Goal: Task Accomplishment & Management: Manage account settings

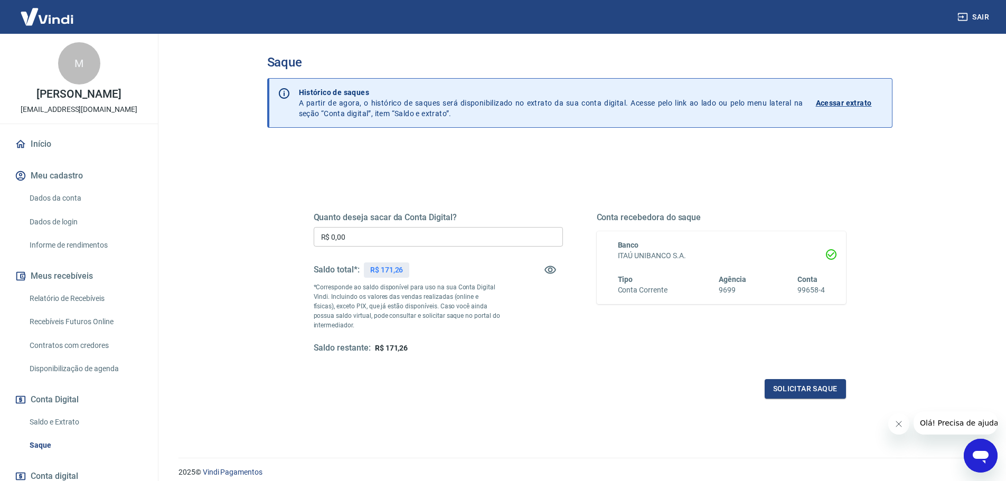
click at [464, 229] on input "R$ 0,00" at bounding box center [438, 237] width 249 height 20
type input "R$ 171,26"
click at [824, 398] on button "Solicitar saque" at bounding box center [805, 389] width 81 height 20
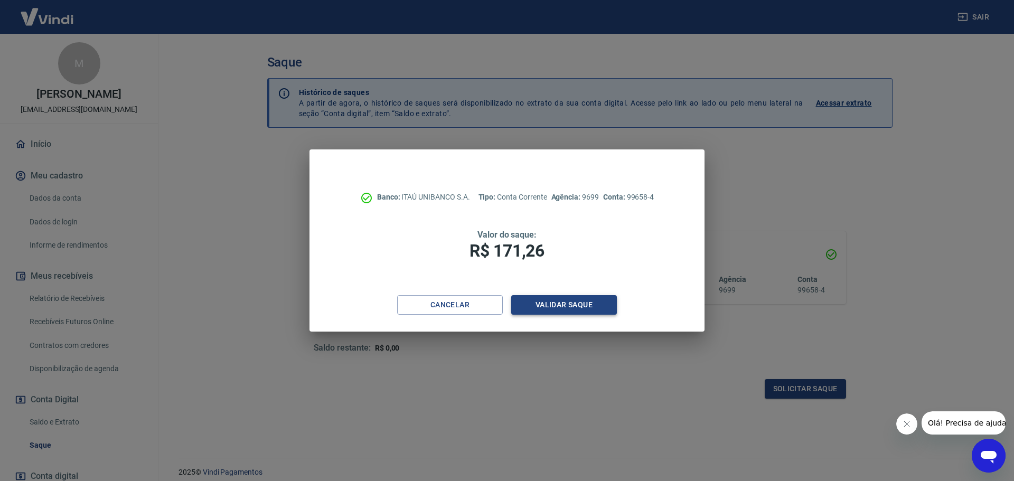
click at [589, 301] on button "Validar saque" at bounding box center [564, 305] width 106 height 20
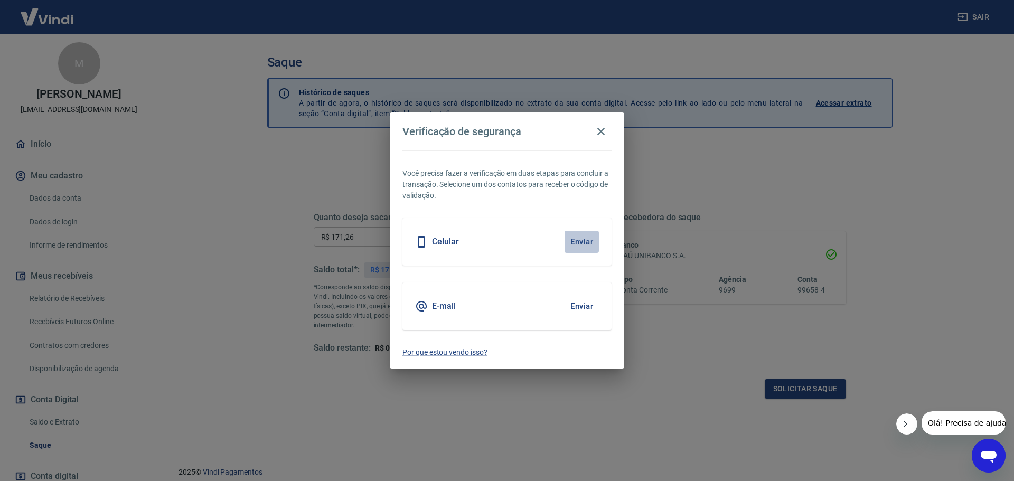
click at [589, 238] on button "Enviar" at bounding box center [581, 242] width 34 height 22
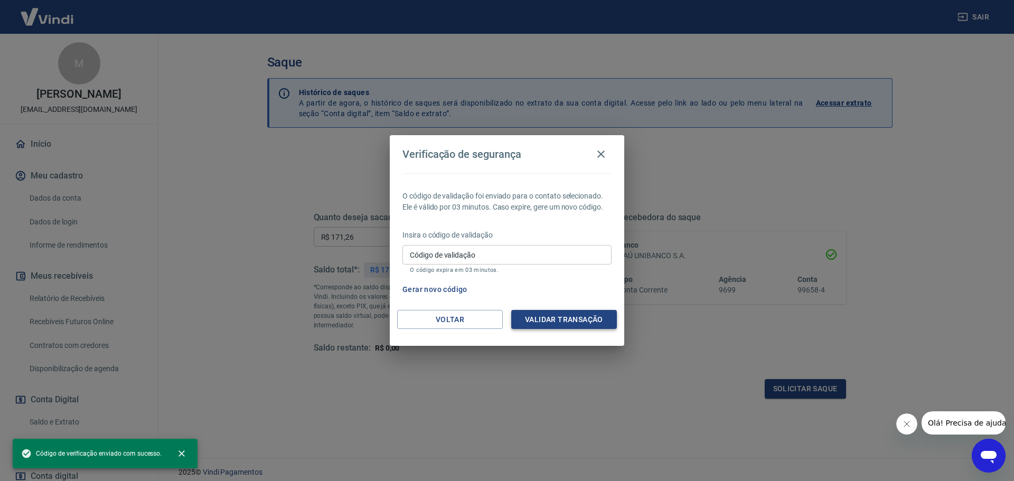
click at [579, 321] on button "Validar transação" at bounding box center [564, 320] width 106 height 20
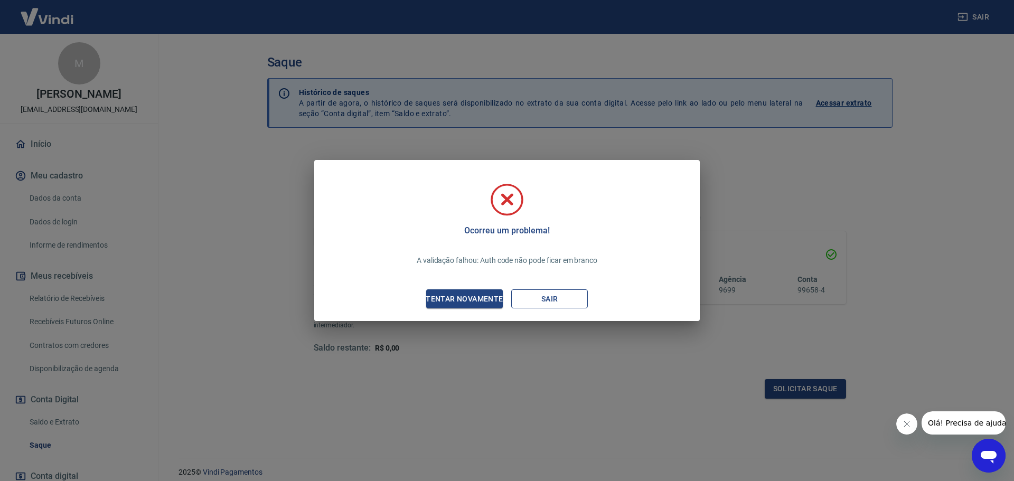
drag, startPoint x: 532, startPoint y: 299, endPoint x: 533, endPoint y: 305, distance: 5.3
click at [533, 305] on button "Sair" at bounding box center [549, 299] width 77 height 20
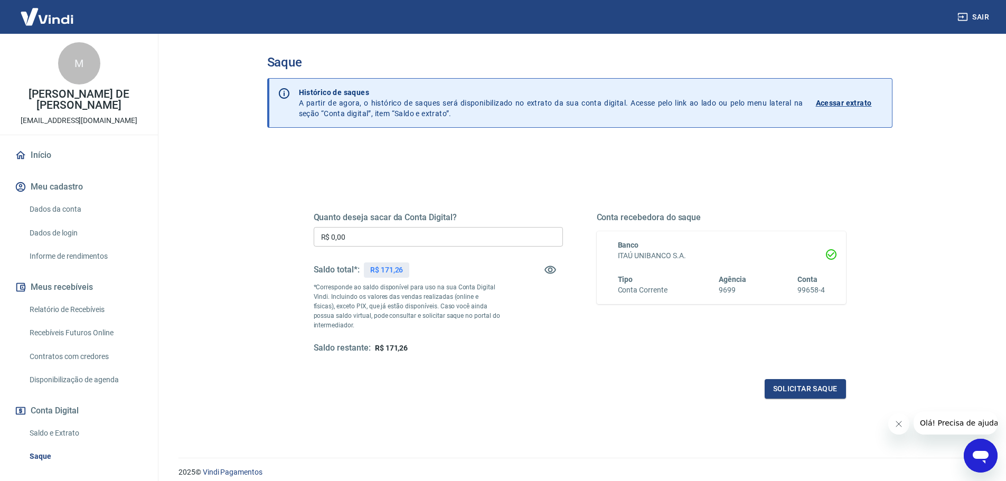
click at [476, 230] on input "R$ 0,00" at bounding box center [438, 237] width 249 height 20
click at [434, 241] on input "R$ 0,00" at bounding box center [438, 237] width 249 height 20
type input "R$ 171,26"
click at [805, 397] on button "Solicitar saque" at bounding box center [805, 389] width 81 height 20
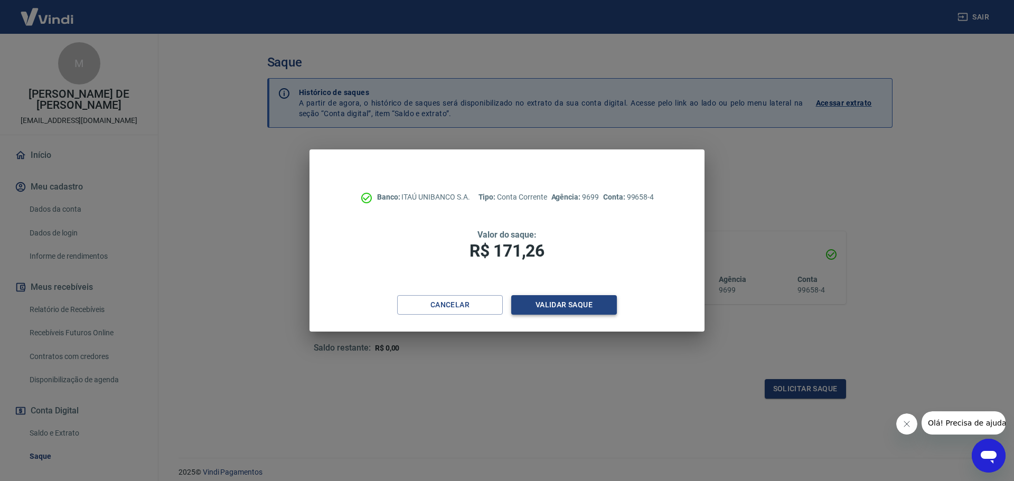
click at [591, 296] on button "Validar saque" at bounding box center [564, 305] width 106 height 20
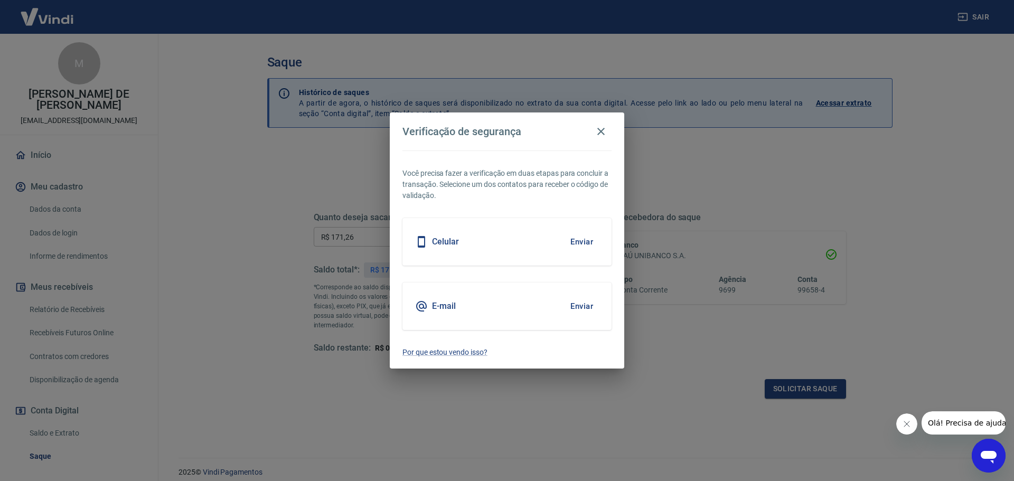
click at [582, 243] on button "Enviar" at bounding box center [581, 242] width 34 height 22
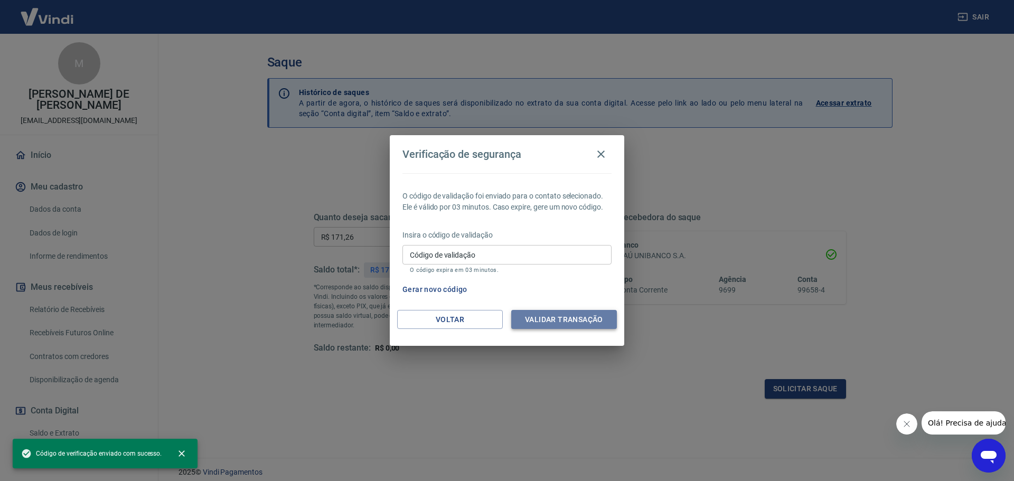
click at [577, 314] on button "Validar transação" at bounding box center [564, 320] width 106 height 20
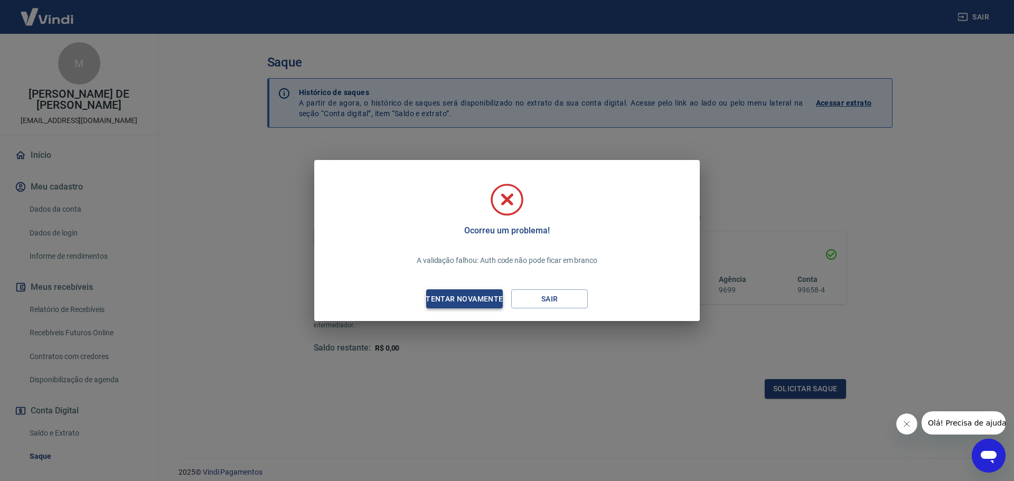
click at [475, 293] on div "Tentar novamente" at bounding box center [464, 299] width 102 height 13
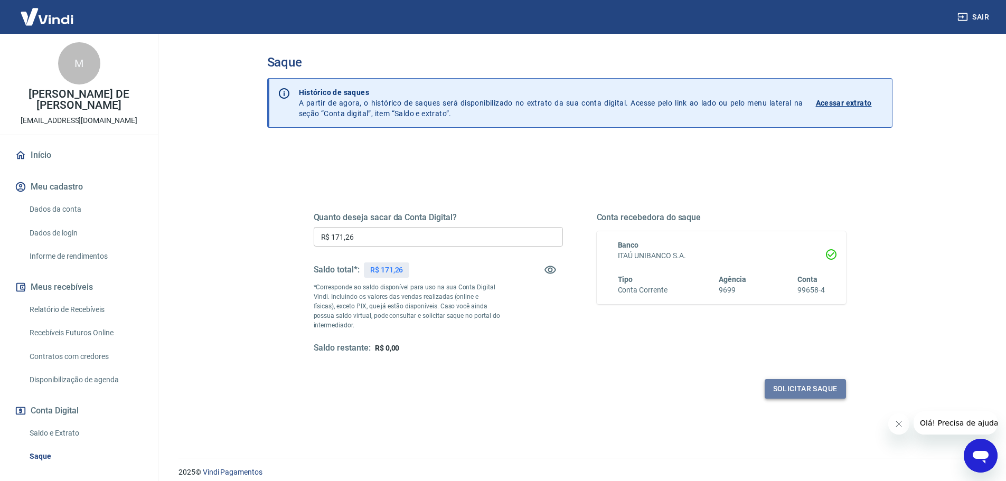
click at [790, 395] on button "Solicitar saque" at bounding box center [805, 389] width 81 height 20
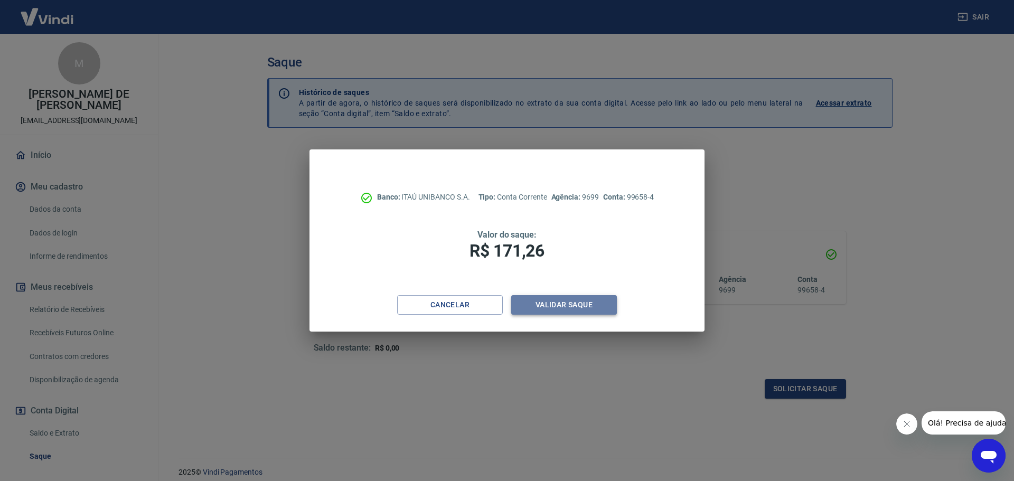
click at [571, 304] on button "Validar saque" at bounding box center [564, 305] width 106 height 20
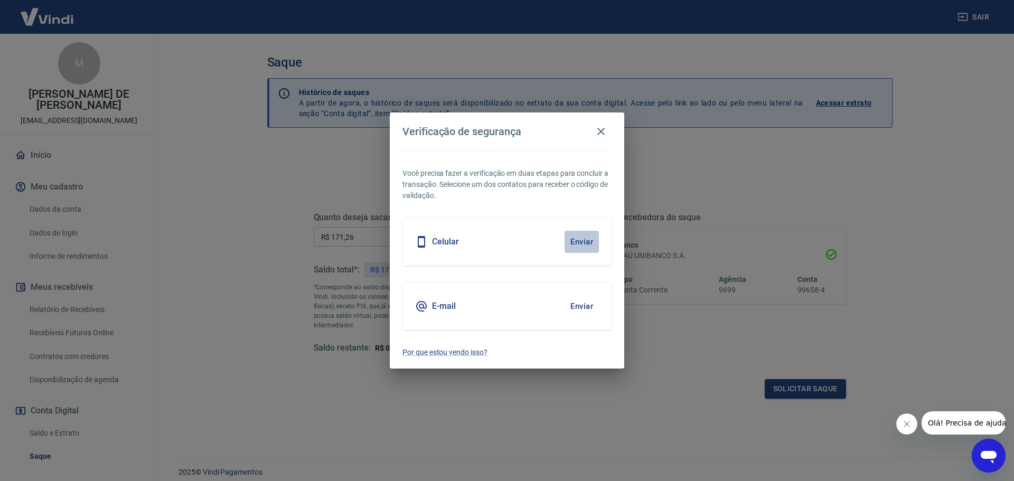
click at [573, 239] on button "Enviar" at bounding box center [581, 242] width 34 height 22
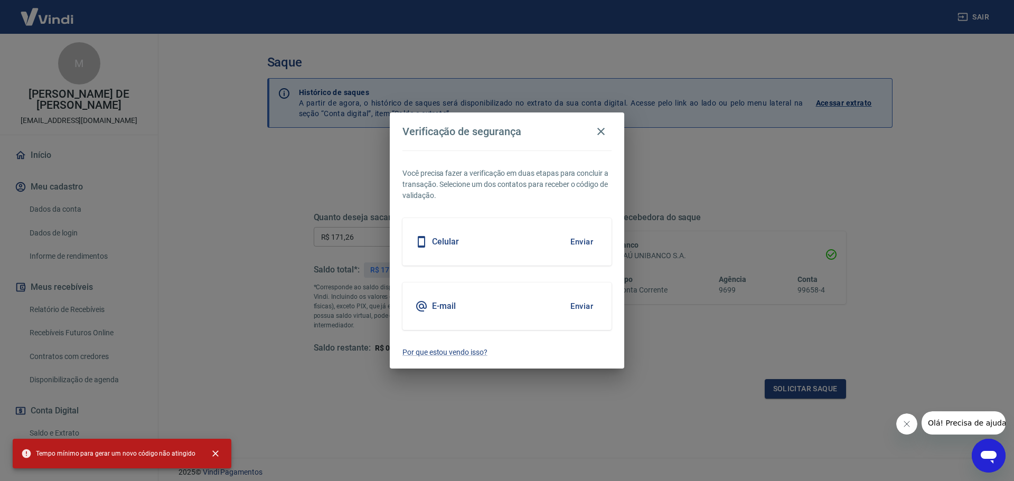
click at [590, 237] on button "Enviar" at bounding box center [581, 242] width 34 height 22
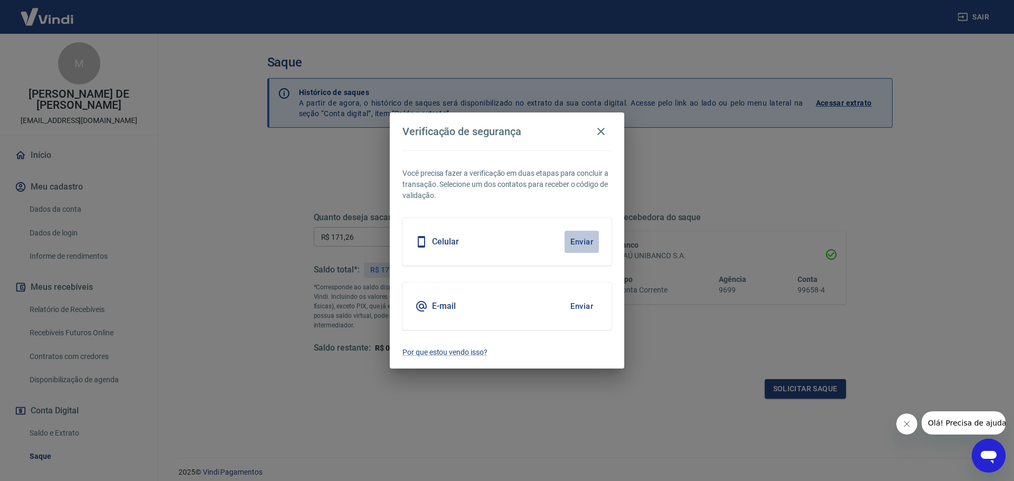
click at [587, 240] on button "Enviar" at bounding box center [581, 242] width 34 height 22
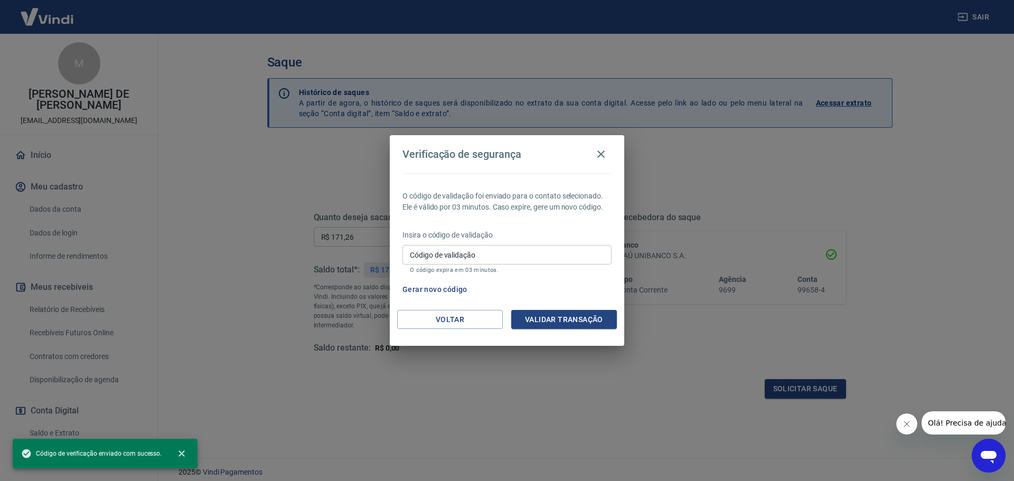
drag, startPoint x: 465, startPoint y: 262, endPoint x: 429, endPoint y: 240, distance: 42.2
click at [465, 262] on input "Código de validação" at bounding box center [506, 255] width 209 height 20
